Goal: Information Seeking & Learning: Learn about a topic

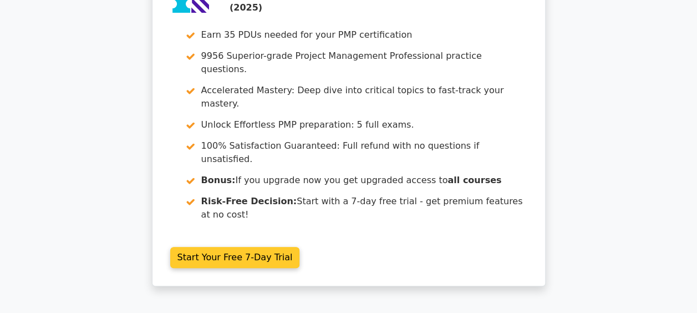
scroll to position [4383, 0]
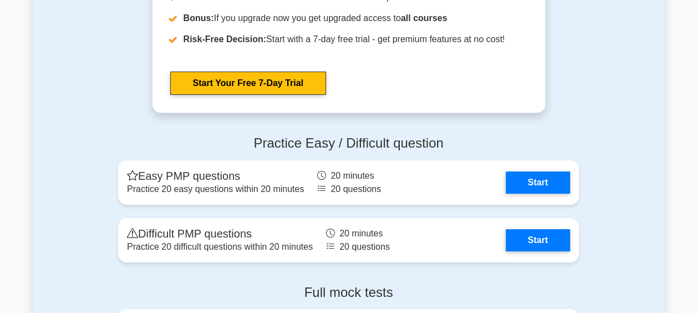
scroll to position [4095, 0]
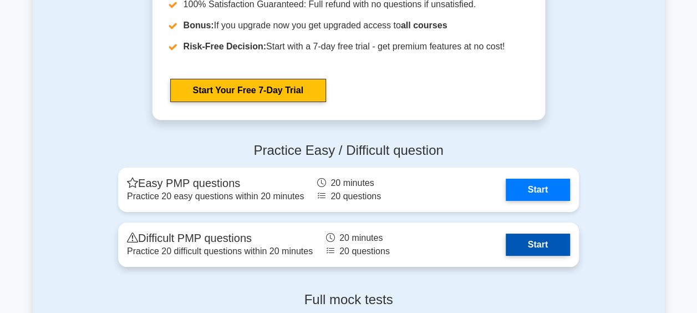
click at [523, 240] on link "Start" at bounding box center [537, 244] width 64 height 22
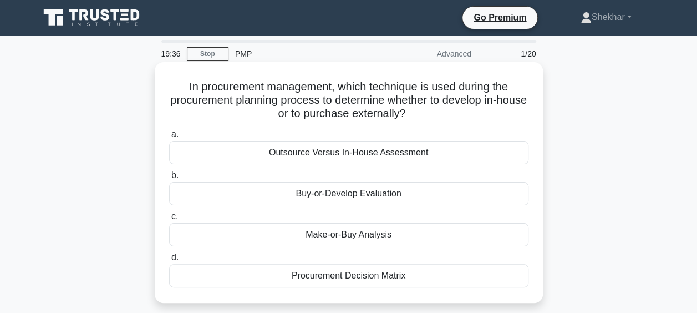
click at [373, 273] on div "Procurement Decision Matrix" at bounding box center [348, 275] width 359 height 23
click at [169, 261] on input "d. Procurement Decision Matrix" at bounding box center [169, 257] width 0 height 7
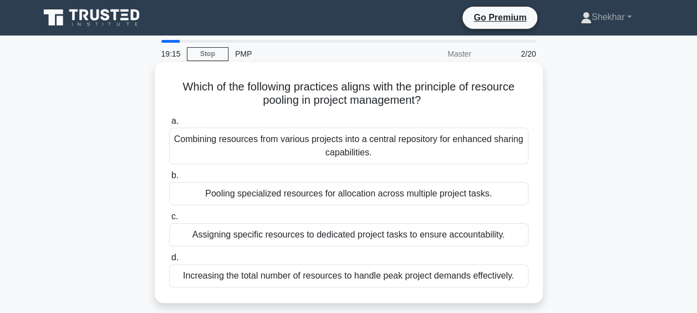
click at [360, 279] on div "Increasing the total number of resources to handle peak project demands effecti…" at bounding box center [348, 275] width 359 height 23
click at [169, 261] on input "d. Increasing the total number of resources to handle peak project demands effe…" at bounding box center [169, 257] width 0 height 7
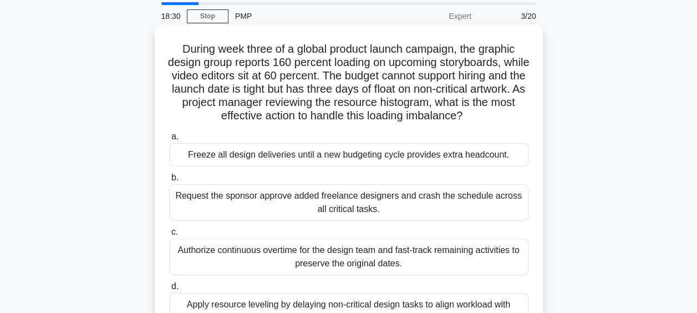
scroll to position [55, 0]
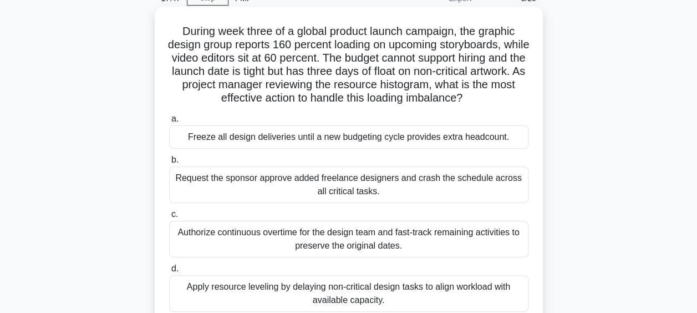
click at [387, 296] on div "Apply resource leveling by delaying non-critical design tasks to align workload…" at bounding box center [348, 293] width 359 height 37
click at [169, 272] on input "d. Apply resource leveling by delaying non-critical design tasks to align workl…" at bounding box center [169, 268] width 0 height 7
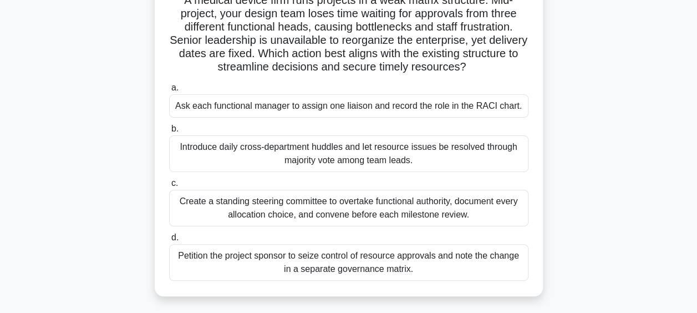
scroll to position [111, 0]
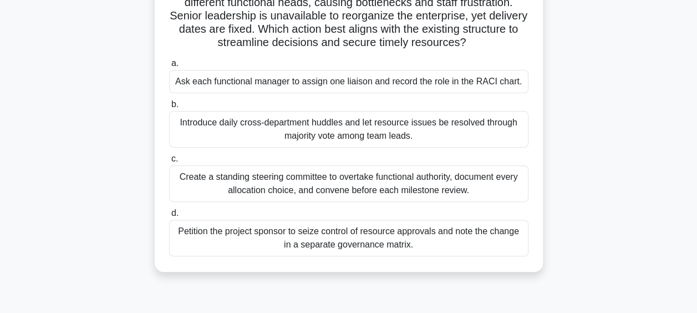
click at [443, 194] on div "Create a standing steering committee to overtake functional authority, document…" at bounding box center [348, 183] width 359 height 37
click at [169, 162] on input "c. Create a standing steering committee to overtake functional authority, docum…" at bounding box center [169, 158] width 0 height 7
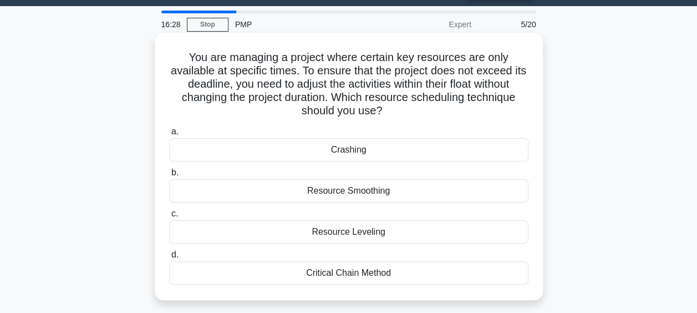
scroll to position [0, 0]
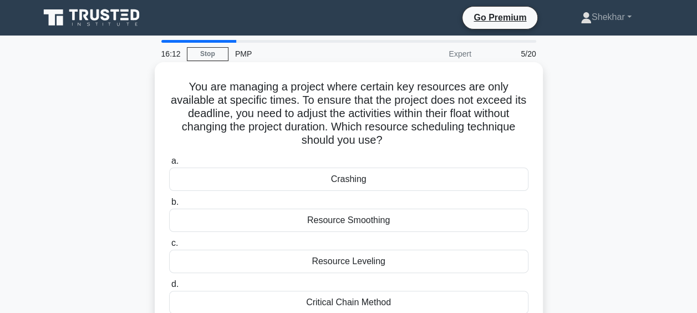
click at [396, 259] on div "Resource Leveling" at bounding box center [348, 260] width 359 height 23
click at [169, 247] on input "c. Resource Leveling" at bounding box center [169, 242] width 0 height 7
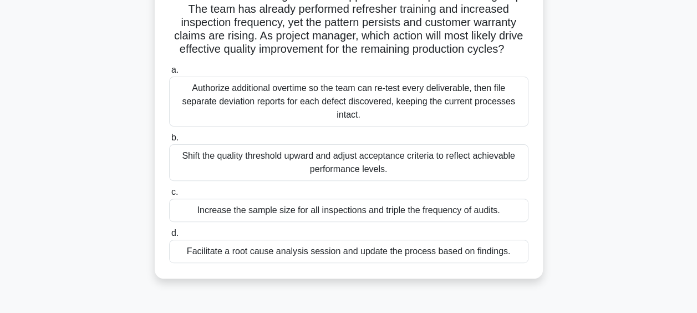
scroll to position [108, 0]
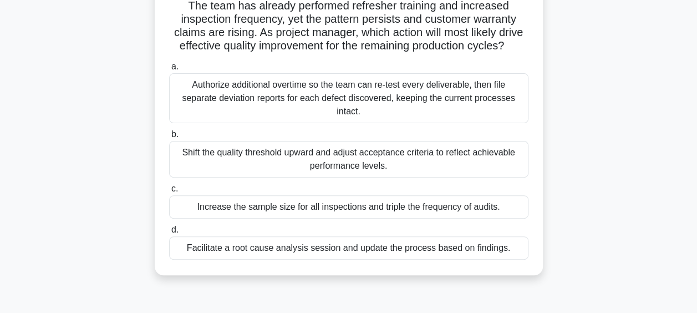
click at [446, 259] on div "Facilitate a root cause analysis session and update the process based on findin…" at bounding box center [348, 247] width 359 height 23
click at [169, 233] on input "d. Facilitate a root cause analysis session and update the process based on fin…" at bounding box center [169, 229] width 0 height 7
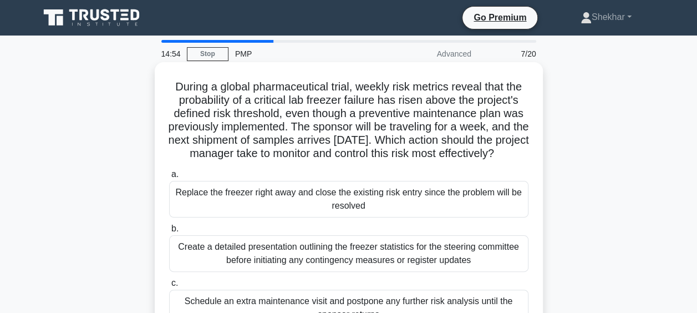
scroll to position [111, 0]
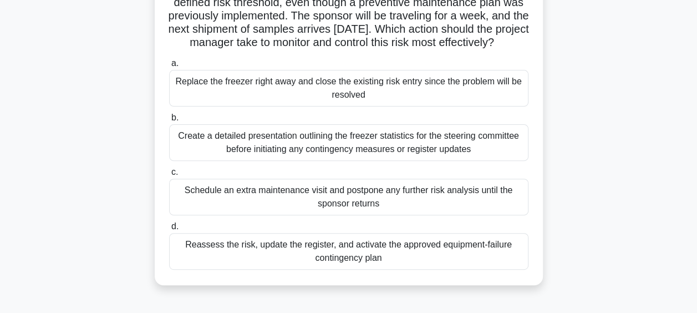
click at [409, 261] on div "Reassess the risk, update the register, and activate the approved equipment-fai…" at bounding box center [348, 251] width 359 height 37
click at [169, 230] on input "d. Reassess the risk, update the register, and activate the approved equipment-…" at bounding box center [169, 226] width 0 height 7
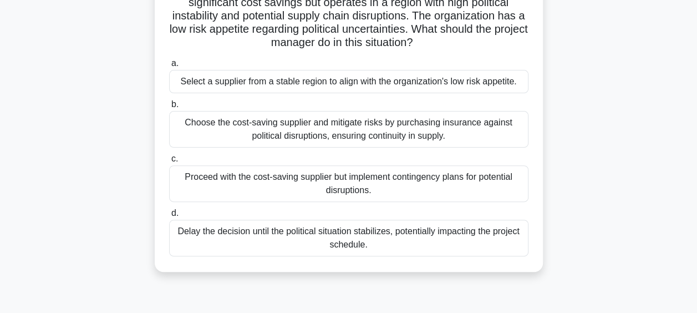
click at [243, 88] on div "Select a supplier from a stable region to align with the organization's low ris…" at bounding box center [348, 81] width 359 height 23
click at [169, 67] on input "a. Select a supplier from a stable region to align with the organization's low …" at bounding box center [169, 63] width 0 height 7
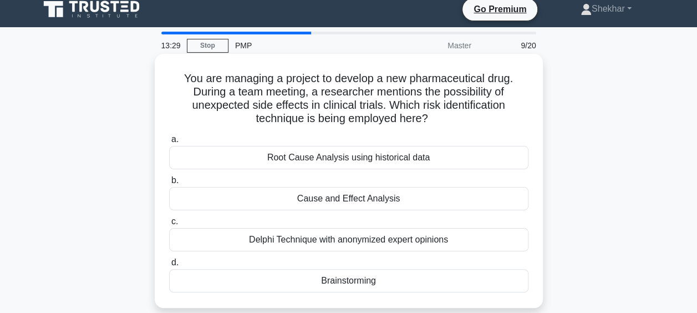
scroll to position [0, 0]
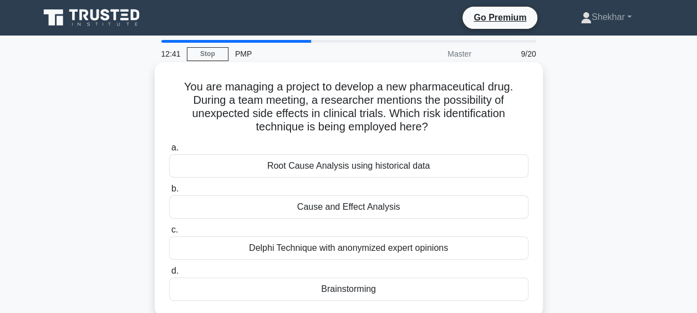
click at [296, 249] on div "Delphi Technique with anonymized expert opinions" at bounding box center [348, 247] width 359 height 23
click at [169, 233] on input "c. Delphi Technique with anonymized expert opinions" at bounding box center [169, 229] width 0 height 7
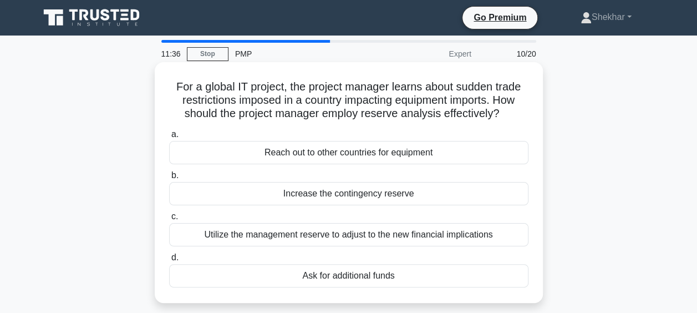
click at [354, 162] on div "Reach out to other countries for equipment" at bounding box center [348, 152] width 359 height 23
click at [169, 138] on input "a. Reach out to other countries for equipment" at bounding box center [169, 134] width 0 height 7
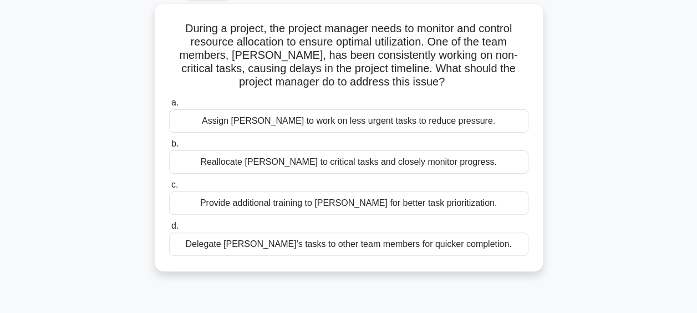
scroll to position [66, 0]
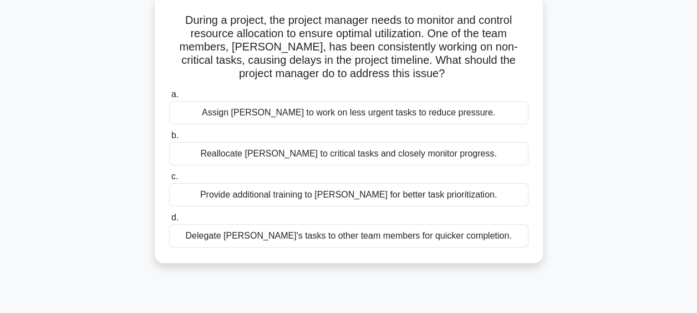
click at [456, 157] on div "Reallocate John to critical tasks and closely monitor progress." at bounding box center [348, 153] width 359 height 23
click at [169, 139] on input "b. Reallocate John to critical tasks and closely monitor progress." at bounding box center [169, 135] width 0 height 7
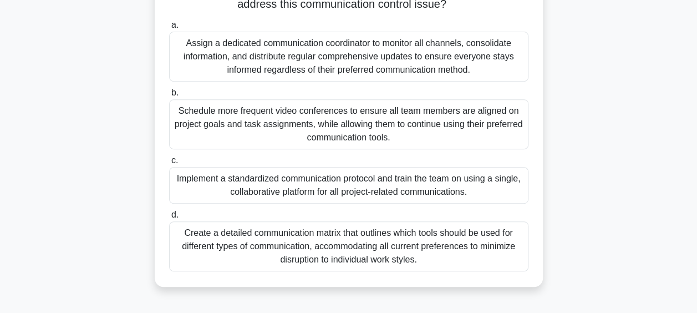
scroll to position [222, 0]
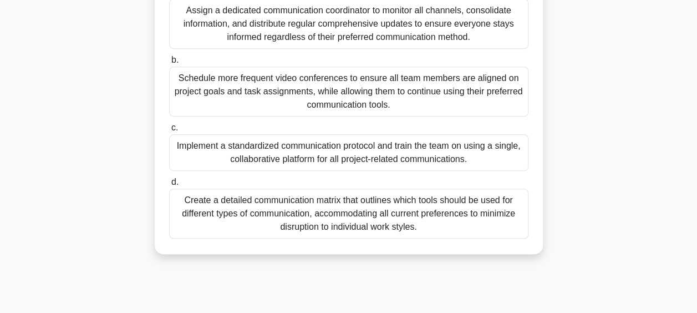
click at [396, 163] on div "Implement a standardized communication protocol and train the team on using a s…" at bounding box center [348, 152] width 359 height 37
click at [169, 131] on input "c. Implement a standardized communication protocol and train the team on using …" at bounding box center [169, 127] width 0 height 7
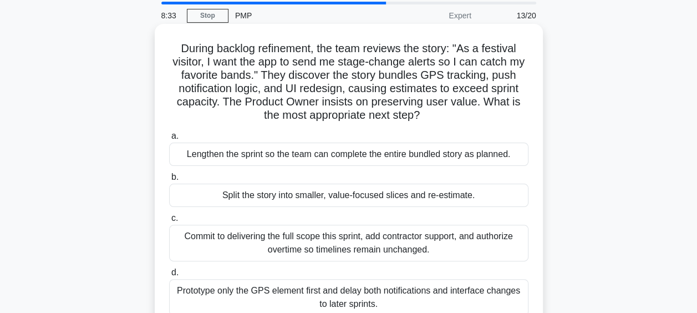
scroll to position [55, 0]
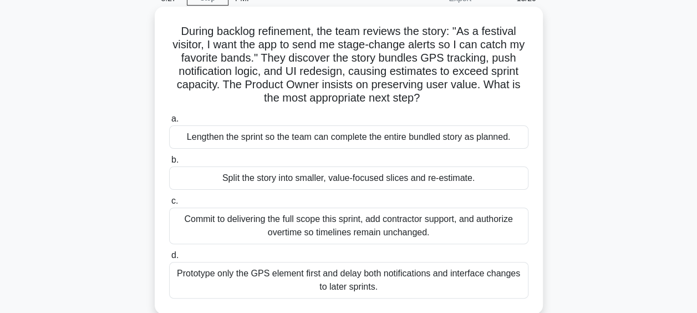
click at [385, 189] on div "Split the story into smaller, value-focused slices and re-estimate." at bounding box center [348, 177] width 359 height 23
click at [169, 163] on input "b. Split the story into smaller, value-focused slices and re-estimate." at bounding box center [169, 159] width 0 height 7
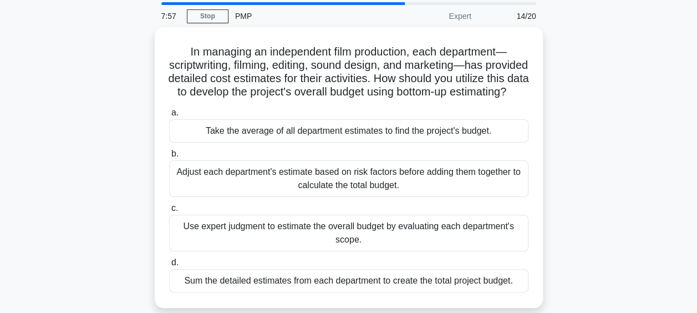
scroll to position [39, 0]
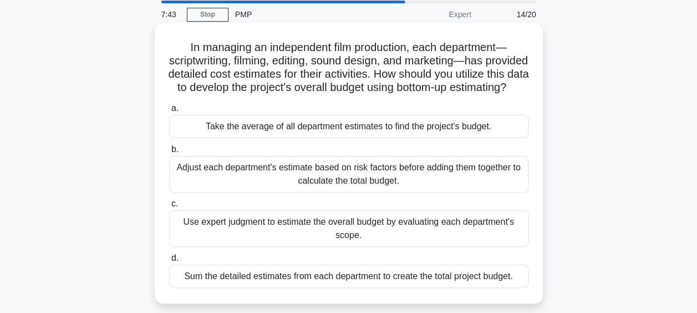
click at [475, 186] on div "Adjust each department's estimate based on risk factors before adding them toge…" at bounding box center [348, 174] width 359 height 37
click at [169, 153] on input "b. Adjust each department's estimate based on risk factors before adding them t…" at bounding box center [169, 149] width 0 height 7
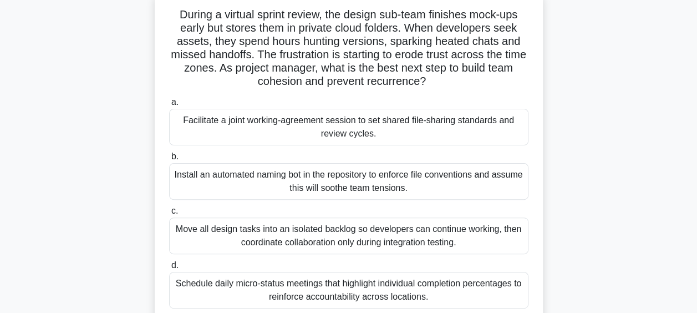
scroll to position [83, 0]
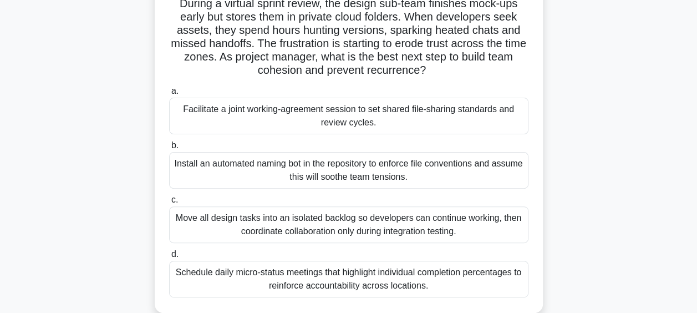
click at [267, 124] on div "Facilitate a joint working-agreement session to set shared file-sharing standar…" at bounding box center [348, 116] width 359 height 37
click at [169, 95] on input "a. Facilitate a joint working-agreement session to set shared file-sharing stan…" at bounding box center [169, 91] width 0 height 7
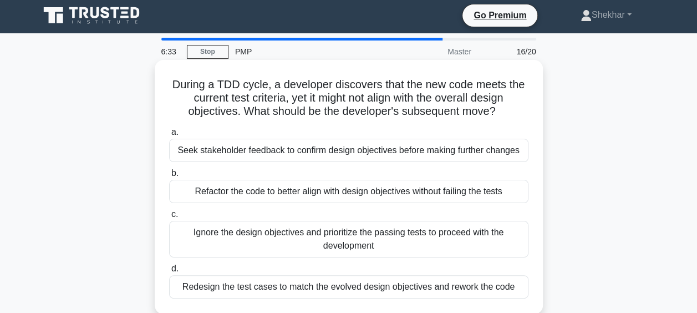
scroll to position [0, 0]
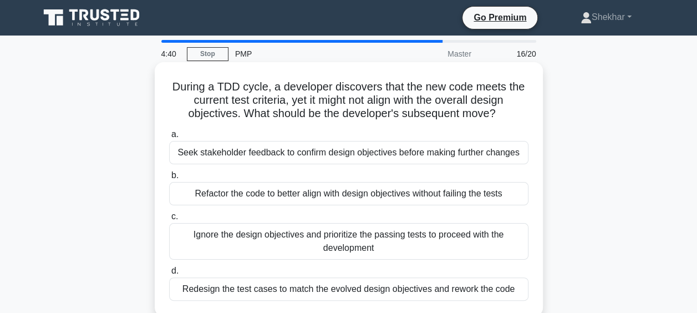
click at [276, 288] on div "Redesign the test cases to match the evolved design objectives and rework the c…" at bounding box center [348, 288] width 359 height 23
click at [169, 274] on input "d. Redesign the test cases to match the evolved design objectives and rework th…" at bounding box center [169, 270] width 0 height 7
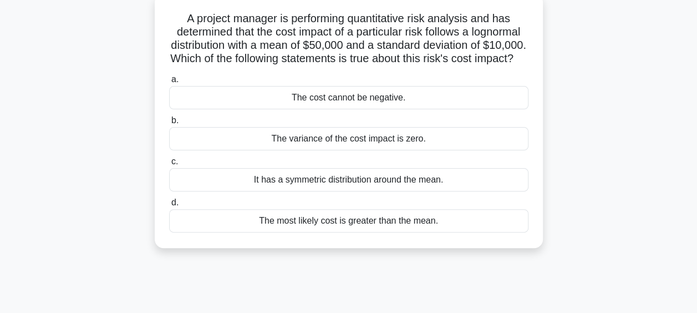
scroll to position [111, 0]
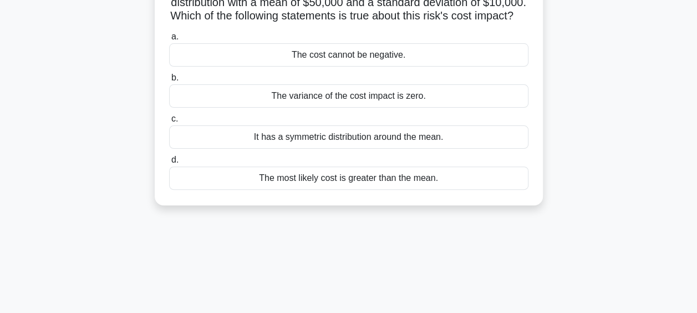
click at [333, 149] on div "It has a symmetric distribution around the mean." at bounding box center [348, 136] width 359 height 23
click at [169, 122] on input "c. It has a symmetric distribution around the mean." at bounding box center [169, 118] width 0 height 7
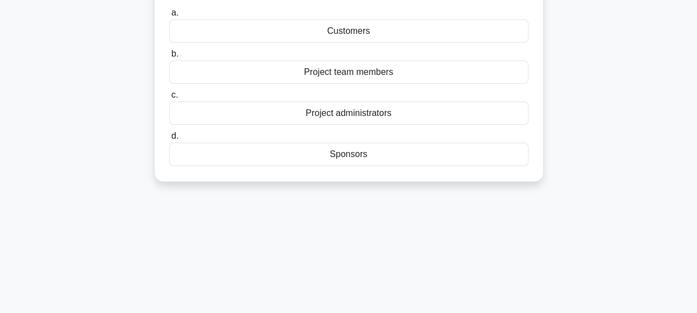
scroll to position [0, 0]
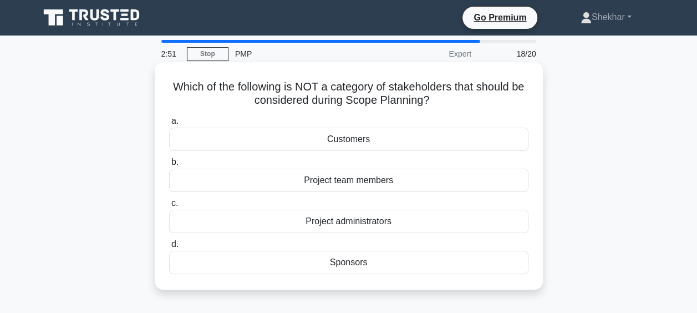
click at [366, 179] on div "Project team members" at bounding box center [348, 179] width 359 height 23
click at [169, 166] on input "b. Project team members" at bounding box center [169, 161] width 0 height 7
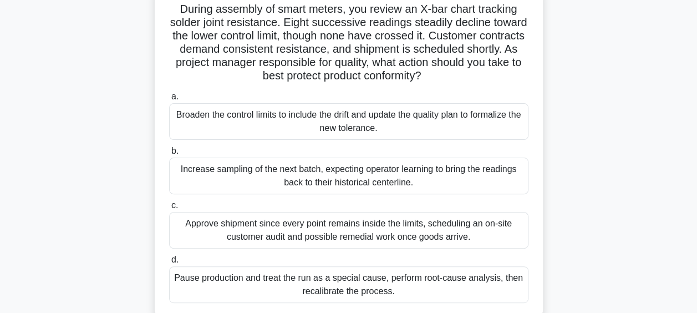
scroll to position [111, 0]
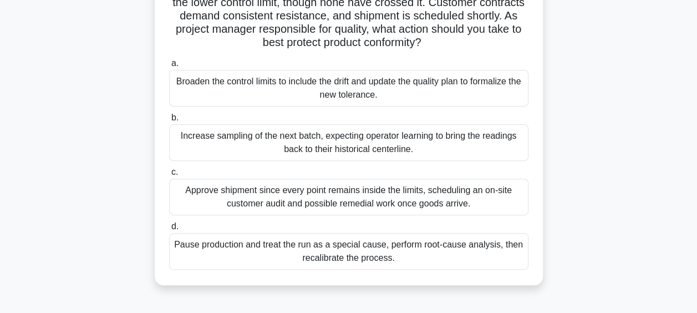
click at [305, 141] on div "Increase sampling of the next batch, expecting operator learning to bring the r…" at bounding box center [348, 142] width 359 height 37
click at [169, 121] on input "b. Increase sampling of the next batch, expecting operator learning to bring th…" at bounding box center [169, 117] width 0 height 7
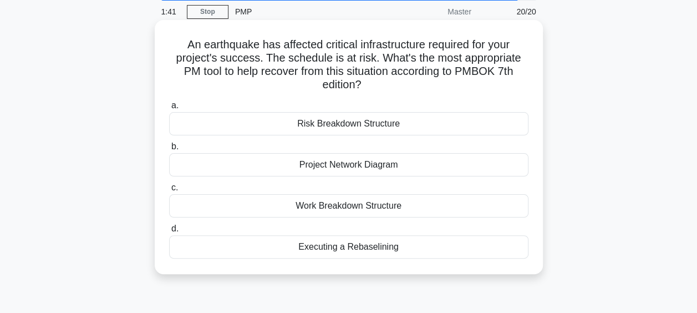
scroll to position [0, 0]
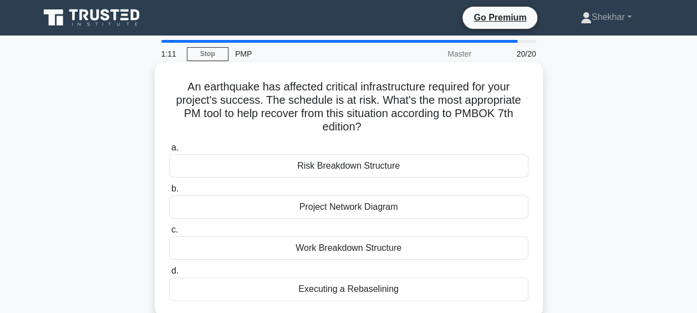
click at [385, 294] on div "Executing a Rebaselining" at bounding box center [348, 288] width 359 height 23
click at [169, 274] on input "d. Executing a Rebaselining" at bounding box center [169, 270] width 0 height 7
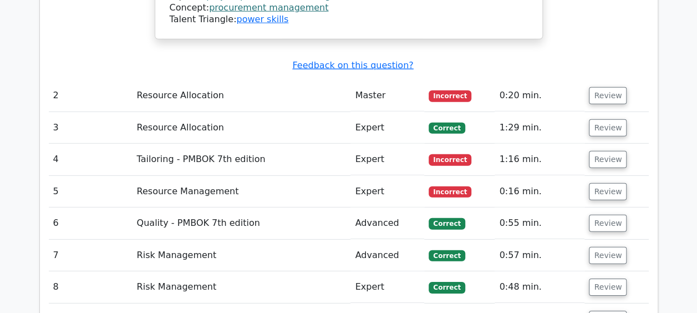
scroll to position [1441, 0]
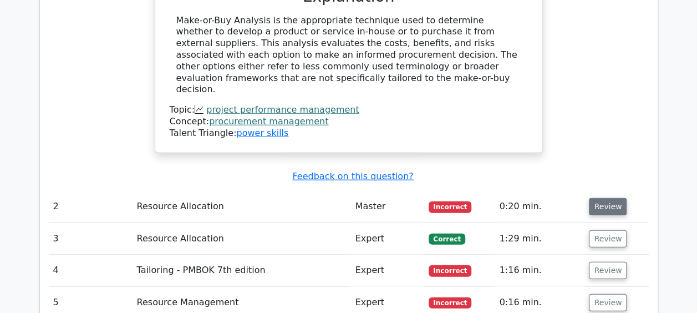
click at [602, 198] on button "Review" at bounding box center [608, 206] width 38 height 17
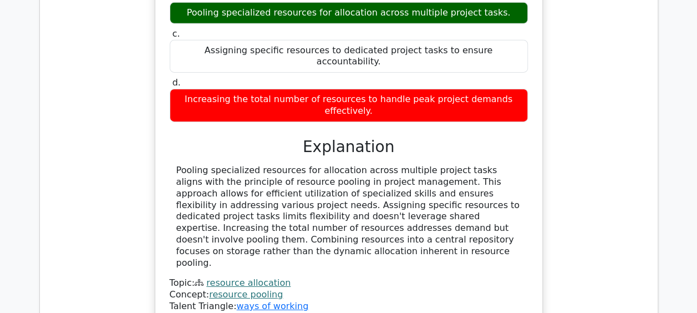
scroll to position [1940, 0]
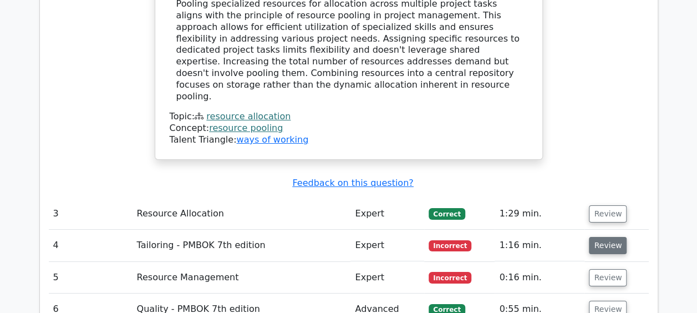
click at [599, 237] on button "Review" at bounding box center [608, 245] width 38 height 17
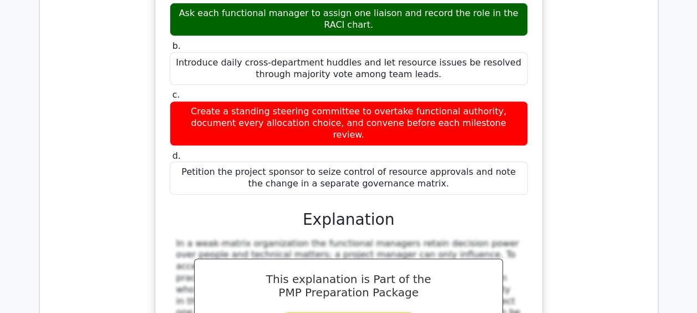
scroll to position [2549, 0]
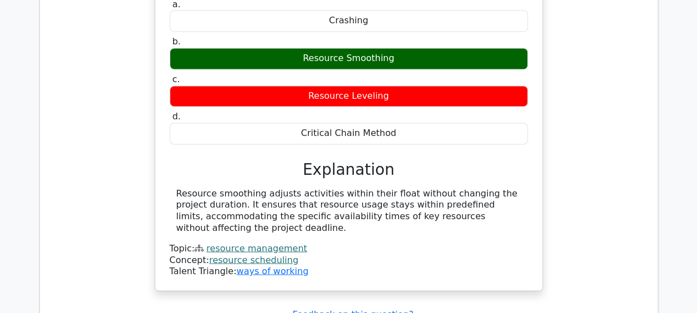
scroll to position [3103, 0]
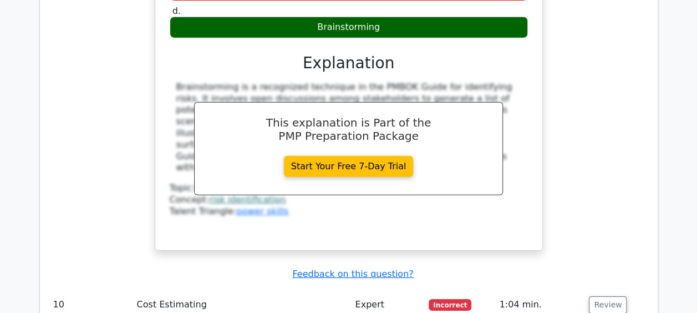
scroll to position [3657, 0]
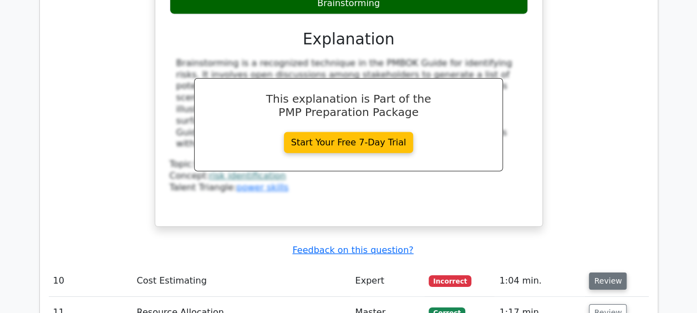
click at [607, 272] on button "Review" at bounding box center [608, 280] width 38 height 17
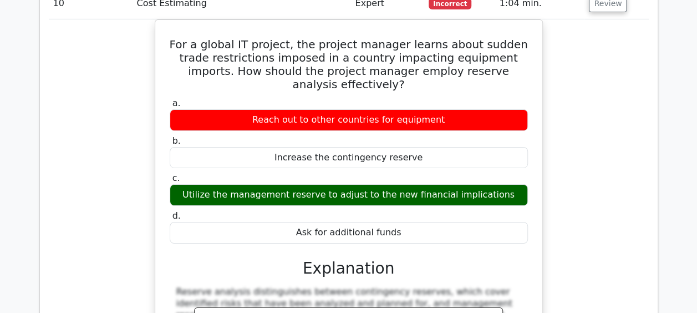
scroll to position [4156, 0]
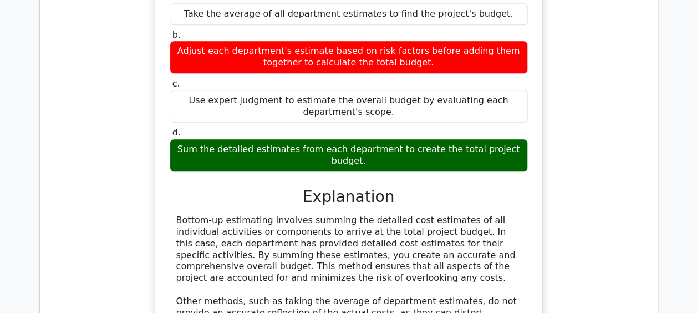
scroll to position [4821, 0]
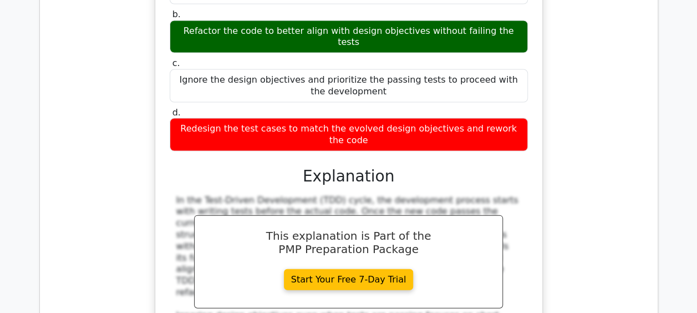
scroll to position [5486, 0]
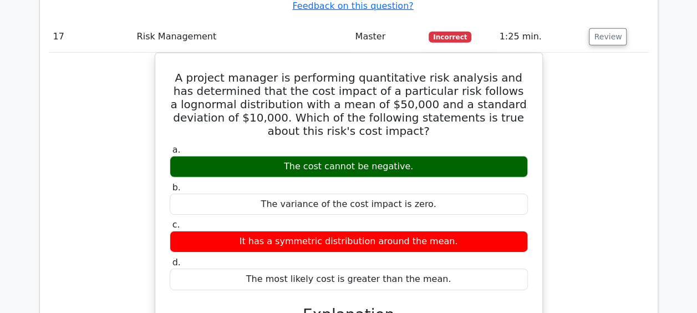
scroll to position [5874, 0]
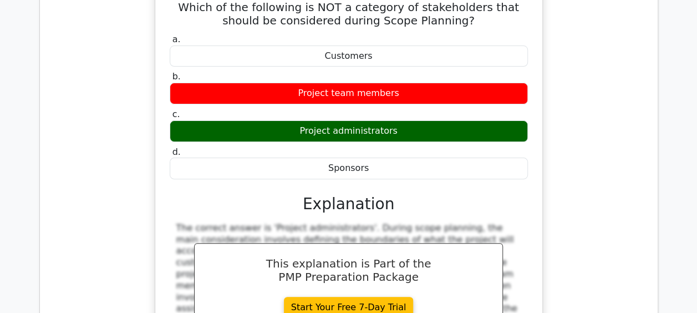
scroll to position [6373, 0]
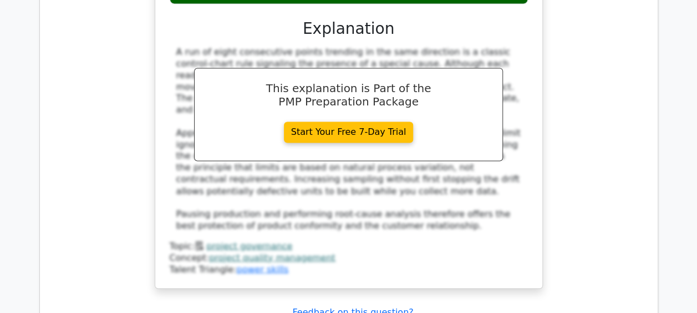
scroll to position [7093, 0]
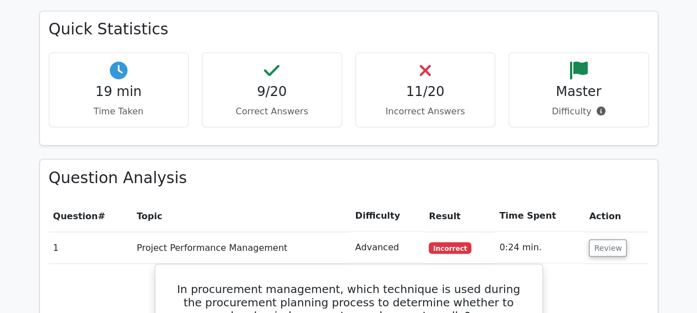
scroll to position [1108, 0]
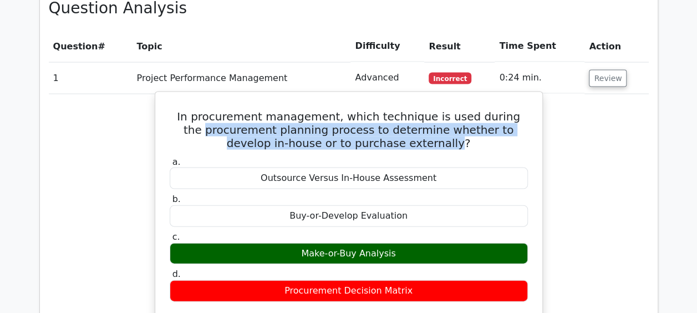
drag, startPoint x: 168, startPoint y: 79, endPoint x: 425, endPoint y: 84, distance: 257.2
click at [425, 110] on h5 "In procurement management, which technique is used during the procurement plann…" at bounding box center [348, 130] width 360 height 40
drag, startPoint x: 425, startPoint y: 84, endPoint x: 447, endPoint y: 104, distance: 29.8
click at [447, 154] on div "a. Outsource Versus In-House Assessment b. Buy-or-Develop Evaluation c." at bounding box center [348, 229] width 371 height 150
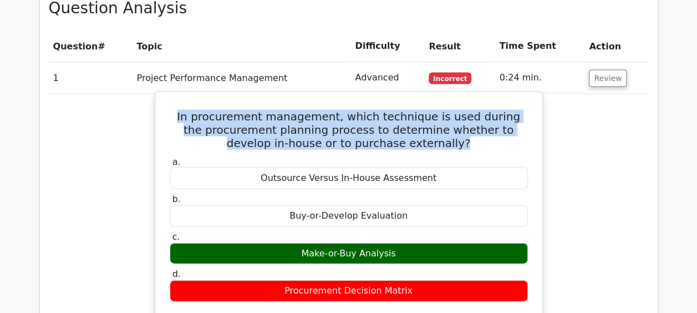
drag, startPoint x: 436, startPoint y: 86, endPoint x: 181, endPoint y: 62, distance: 256.6
click at [181, 110] on h5 "In procurement management, which technique is used during the procurement plann…" at bounding box center [348, 130] width 360 height 40
drag, startPoint x: 181, startPoint y: 62, endPoint x: 214, endPoint y: 82, distance: 38.8
click at [214, 110] on h5 "In procurement management, which technique is used during the procurement plann…" at bounding box center [348, 130] width 360 height 40
click at [183, 96] on div "In procurement management, which technique is used during the procurement plann…" at bounding box center [349, 286] width 378 height 381
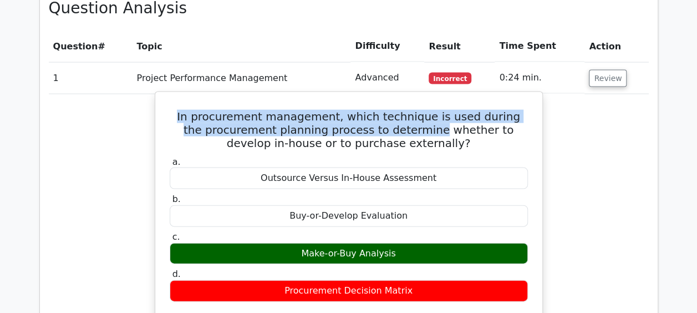
drag, startPoint x: 185, startPoint y: 57, endPoint x: 401, endPoint y: 75, distance: 216.9
click at [401, 110] on h5 "In procurement management, which technique is used during the procurement plann…" at bounding box center [348, 130] width 360 height 40
copy h5 "In procurement management, which technique is used during the procurement plann…"
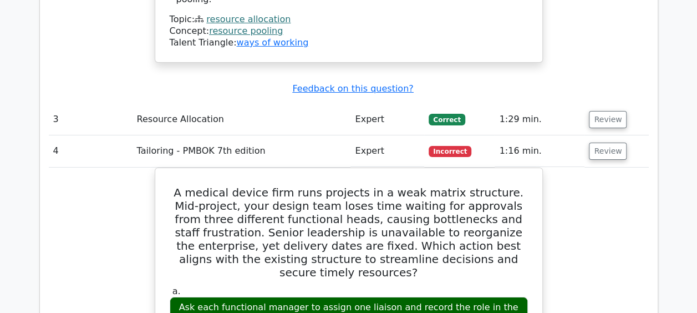
scroll to position [1995, 0]
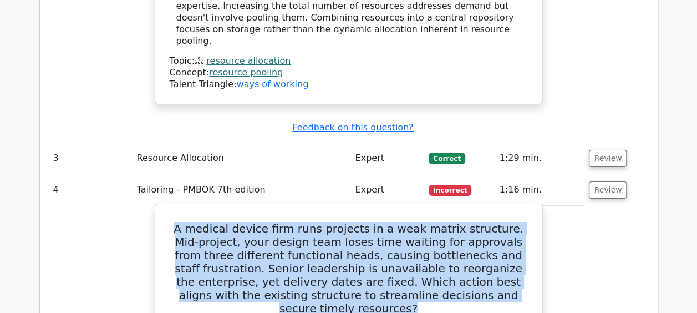
drag, startPoint x: 503, startPoint y: 182, endPoint x: 170, endPoint y: 115, distance: 340.3
click at [170, 222] on h5 "A medical device firm runs projects in a weak matrix structure. Mid-project, yo…" at bounding box center [348, 268] width 360 height 93
copy h5 "A medical device firm runs projects in a weak matrix structure. Mid-project, yo…"
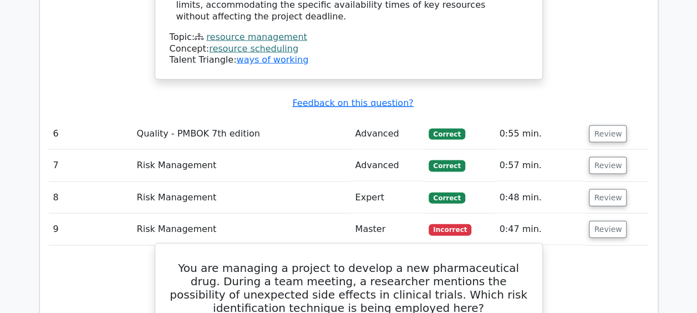
scroll to position [3214, 0]
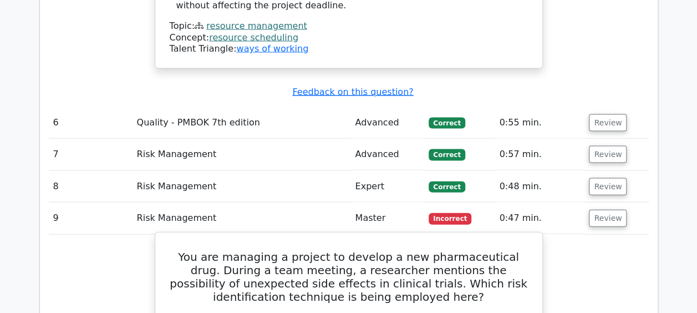
drag, startPoint x: 267, startPoint y: 141, endPoint x: 160, endPoint y: 113, distance: 110.6
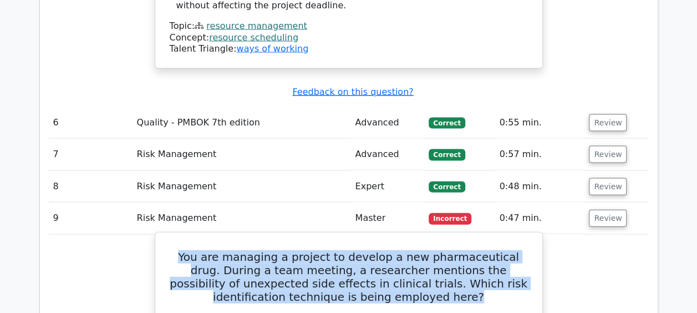
drag, startPoint x: 446, startPoint y: 119, endPoint x: 162, endPoint y: 79, distance: 287.1
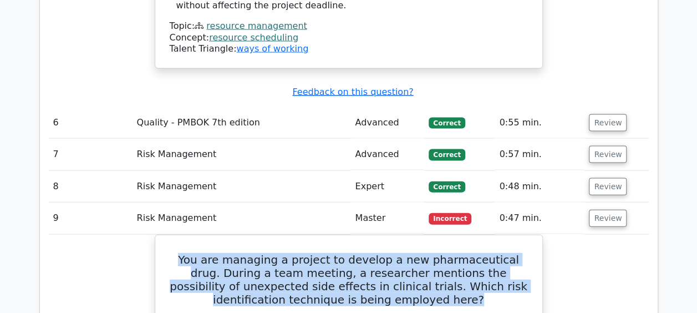
copy h5 "You are managing a project to develop a new pharmaceutical drug. During a team …"
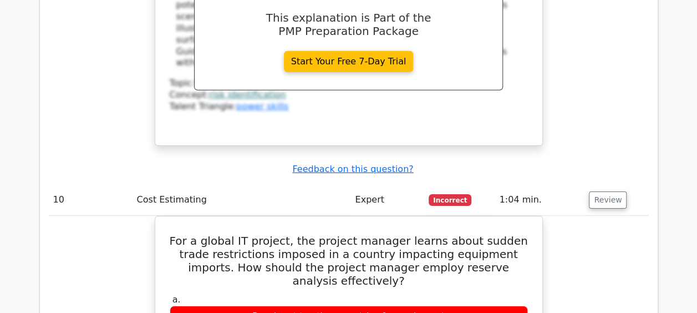
scroll to position [3713, 0]
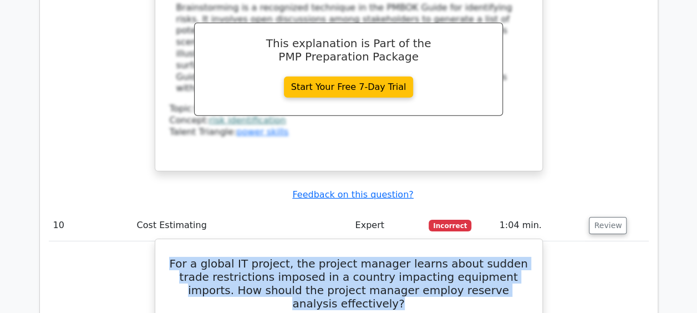
drag, startPoint x: 506, startPoint y: 108, endPoint x: 166, endPoint y: 79, distance: 341.5
copy h5 "For a global IT project, the project manager learns about sudden trade restrict…"
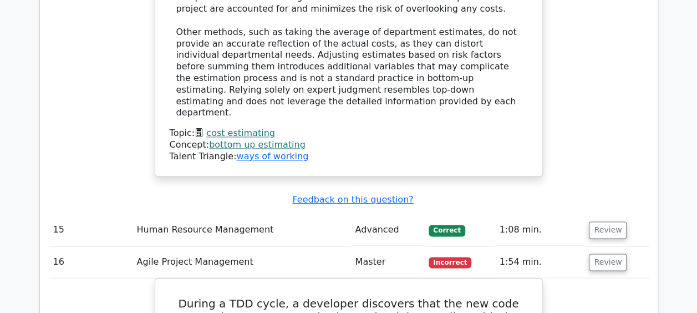
scroll to position [4899, 0]
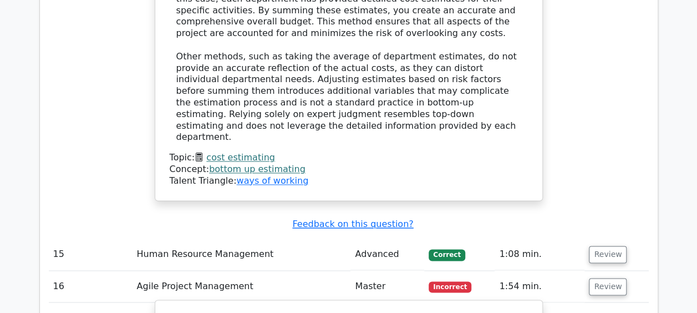
drag, startPoint x: 511, startPoint y: 130, endPoint x: 172, endPoint y: 102, distance: 340.3
copy h5 "During a TDD cycle, a developer discovers that the new code meets the current t…"
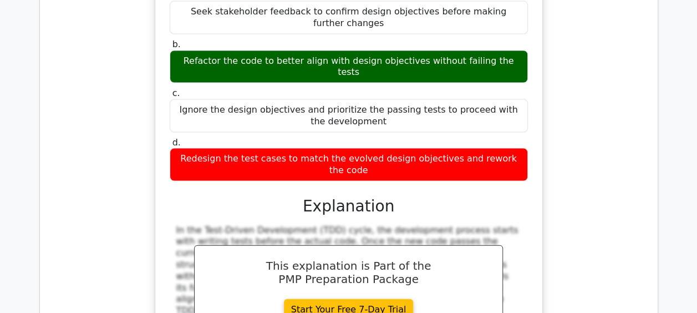
scroll to position [5453, 0]
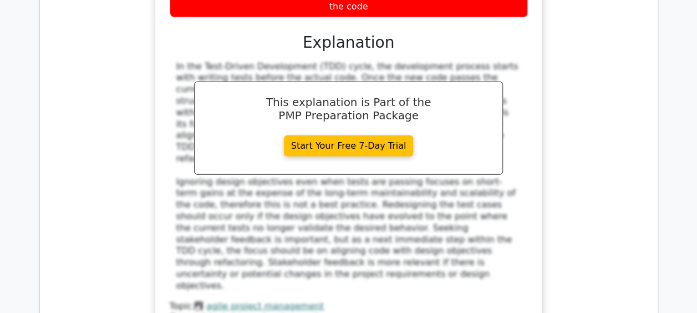
drag, startPoint x: 402, startPoint y: 185, endPoint x: 182, endPoint y: 124, distance: 228.3
copy h5 "A project manager is performing quantitative risk analysis and has determined t…"
